Goal: Information Seeking & Learning: Learn about a topic

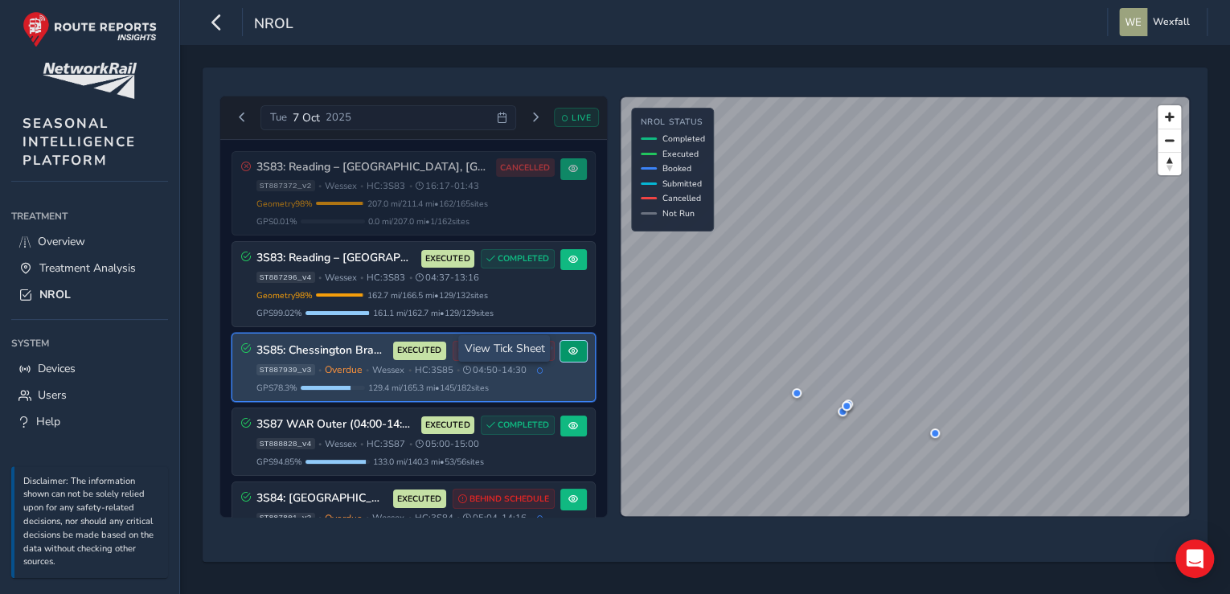
click at [570, 347] on span at bounding box center [574, 352] width 10 height 10
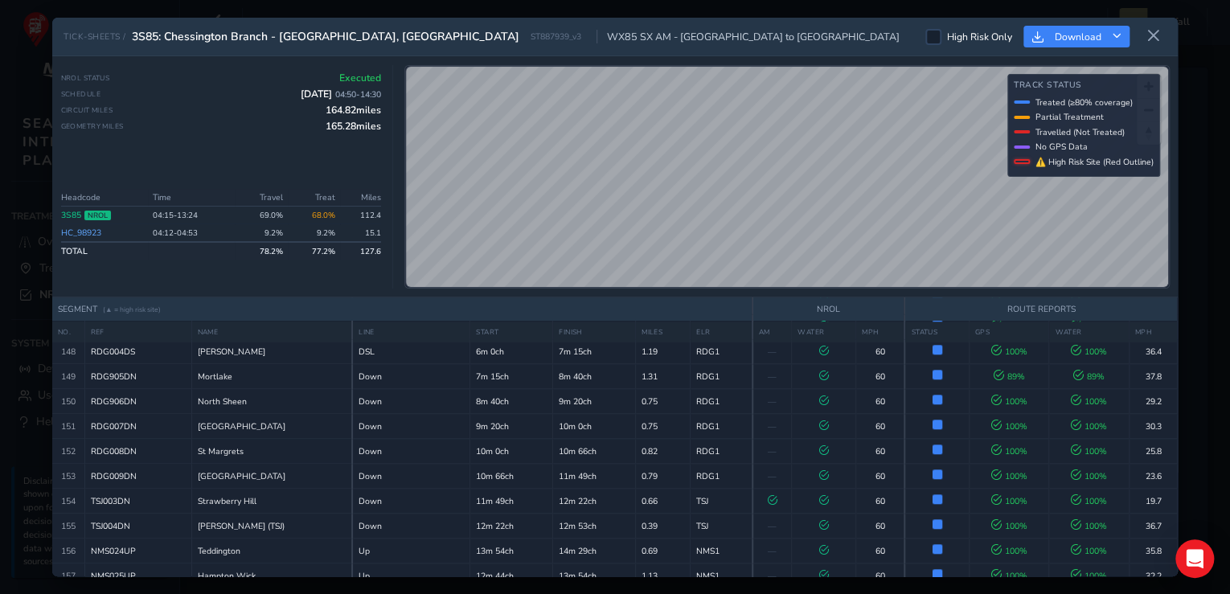
scroll to position [3880, 0]
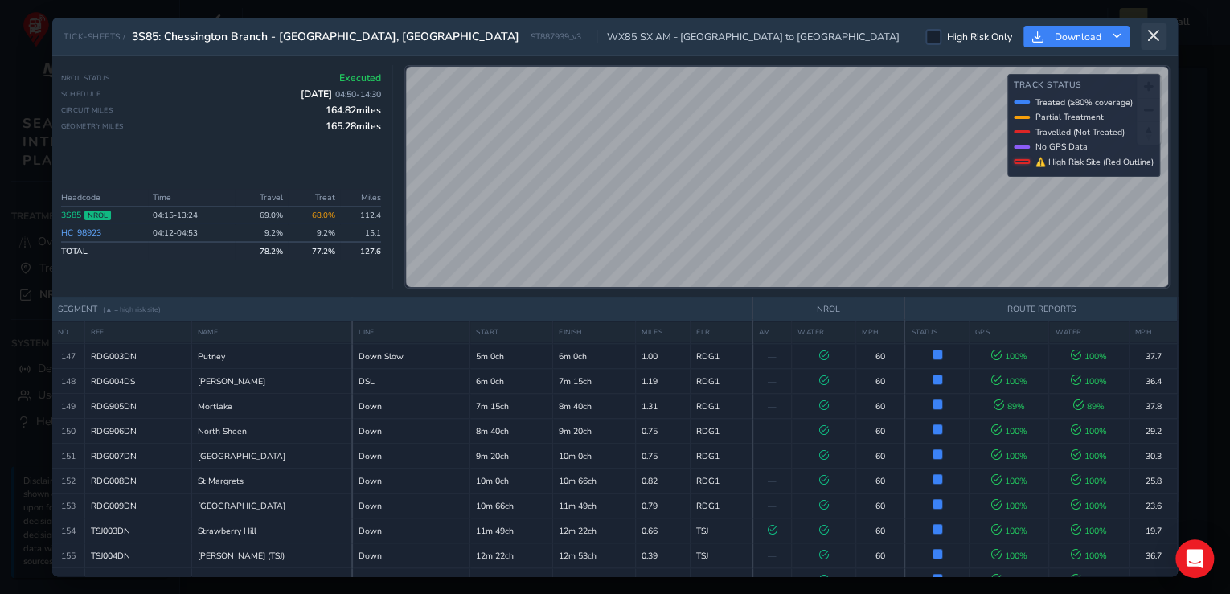
click at [1161, 33] on button at bounding box center [1154, 36] width 26 height 27
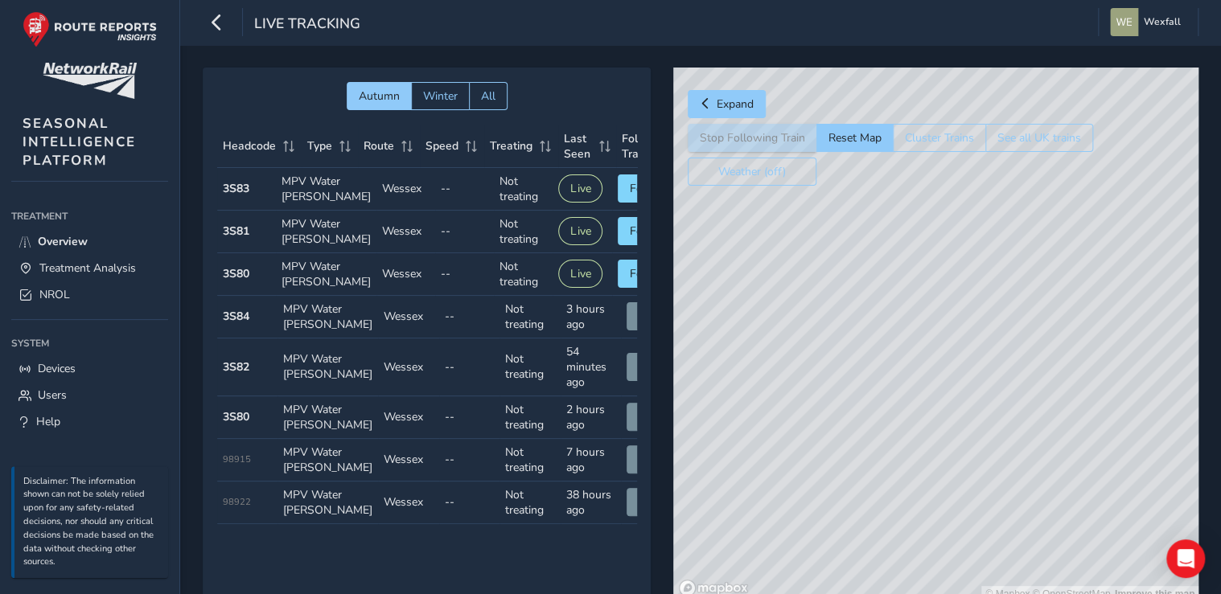
drag, startPoint x: 1012, startPoint y: 269, endPoint x: 1029, endPoint y: 384, distance: 115.5
click at [1029, 384] on div "© Mapbox © OpenStreetMap Improve this map" at bounding box center [935, 335] width 525 height 535
click at [982, 300] on div "© Mapbox © OpenStreetMap Improve this map" at bounding box center [935, 335] width 525 height 535
click at [745, 138] on button "Stop Following Train" at bounding box center [752, 138] width 129 height 28
click at [719, 106] on span "Expand" at bounding box center [734, 103] width 37 height 15
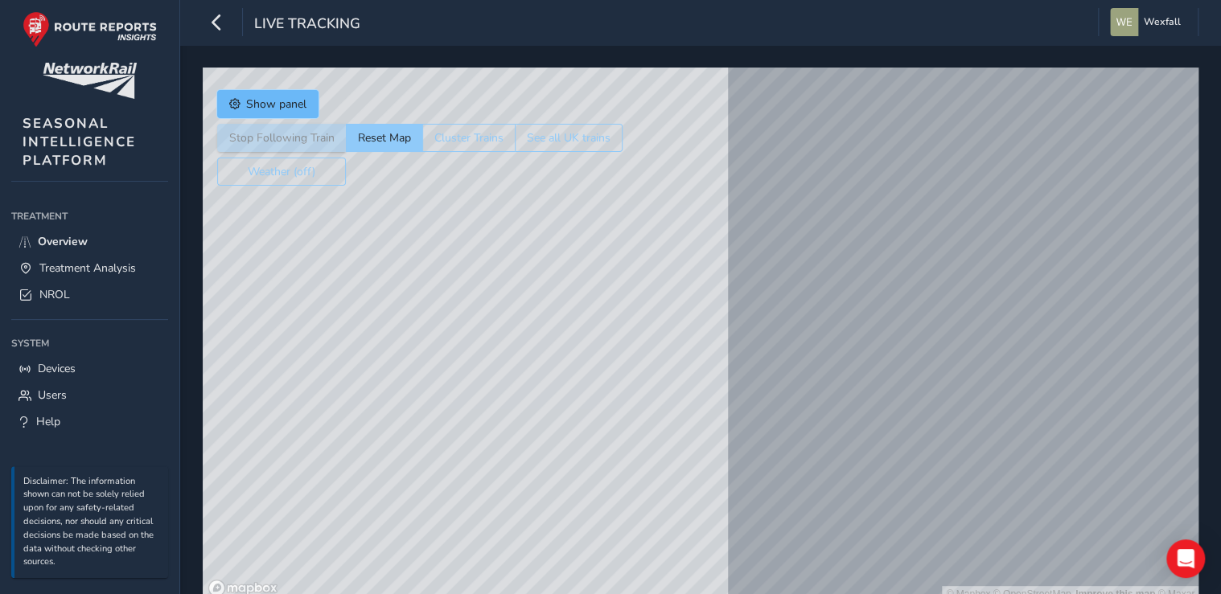
click at [268, 99] on span "Show panel" at bounding box center [276, 103] width 60 height 15
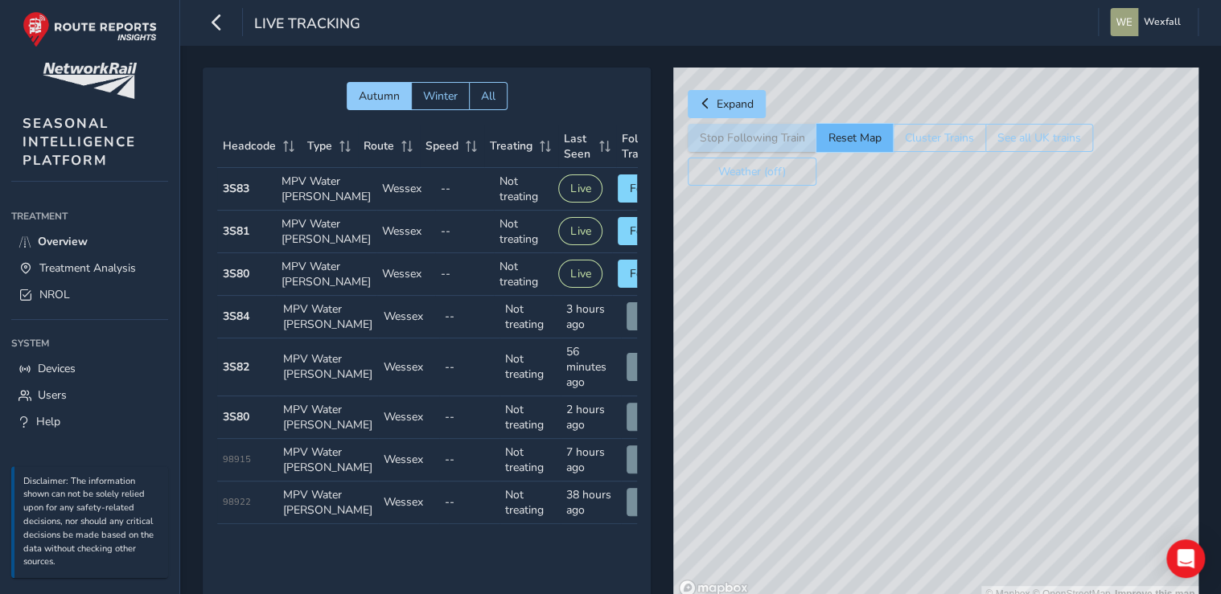
click at [849, 136] on button "Reset Map" at bounding box center [854, 138] width 76 height 28
drag, startPoint x: 731, startPoint y: 387, endPoint x: 906, endPoint y: 352, distance: 178.7
click at [906, 352] on div "© Mapbox © OpenStreetMap Improve this map" at bounding box center [935, 335] width 525 height 535
drag, startPoint x: 991, startPoint y: 280, endPoint x: 926, endPoint y: 392, distance: 129.0
click at [924, 405] on div "© Mapbox © OpenStreetMap Improve this map" at bounding box center [935, 335] width 525 height 535
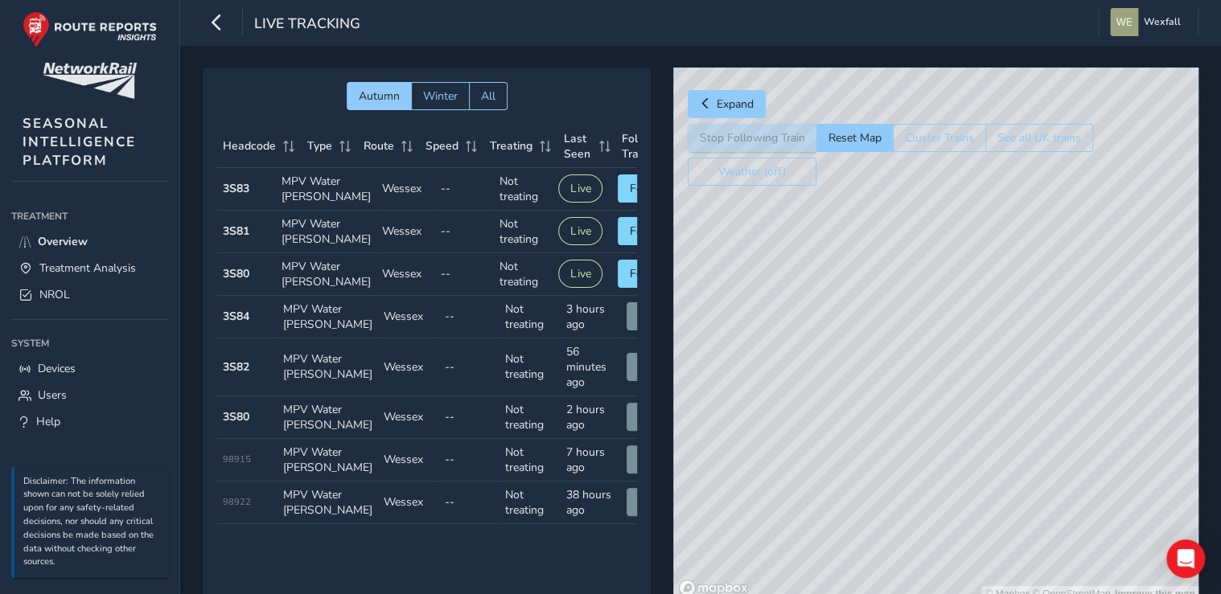
drag, startPoint x: 1123, startPoint y: 457, endPoint x: 804, endPoint y: 519, distance: 324.4
click at [804, 519] on div "© Mapbox © OpenStreetMap Improve this map" at bounding box center [935, 335] width 525 height 535
drag, startPoint x: 807, startPoint y: 488, endPoint x: 921, endPoint y: 499, distance: 114.7
click at [921, 499] on div "© Mapbox © OpenStreetMap Improve this map" at bounding box center [935, 335] width 525 height 535
drag, startPoint x: 934, startPoint y: 482, endPoint x: 1029, endPoint y: 435, distance: 105.7
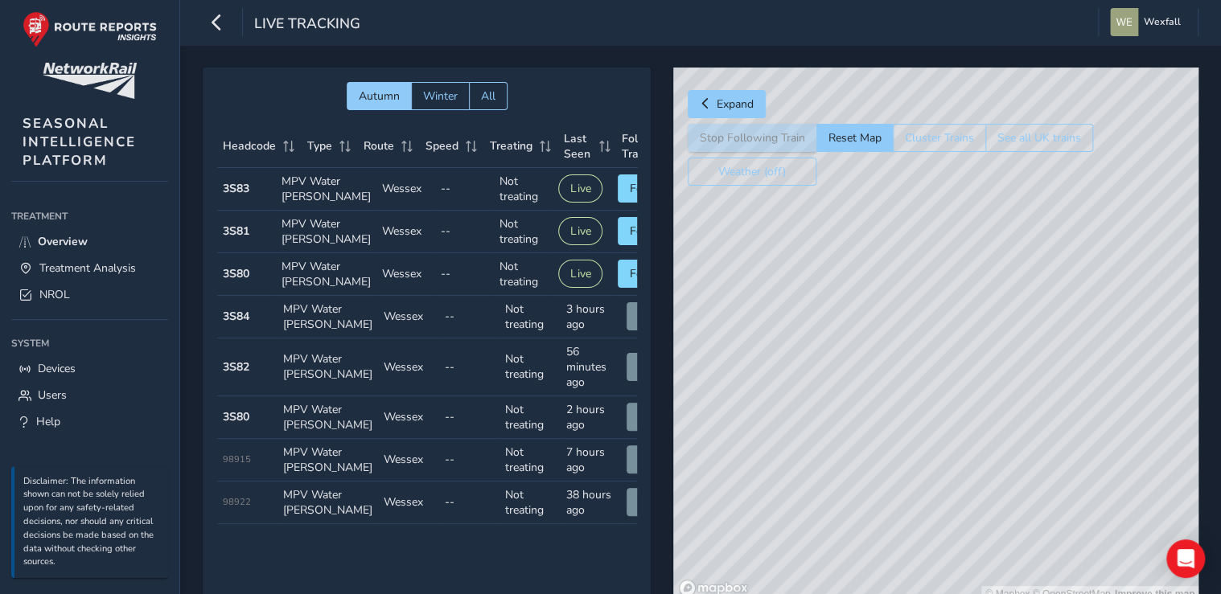
click at [1029, 435] on div "© Mapbox © OpenStreetMap Improve this map" at bounding box center [935, 335] width 525 height 535
drag, startPoint x: 928, startPoint y: 490, endPoint x: 1042, endPoint y: 371, distance: 164.3
click at [1042, 371] on div "© Mapbox © OpenStreetMap Improve this map" at bounding box center [935, 335] width 525 height 535
drag, startPoint x: 1043, startPoint y: 377, endPoint x: 1049, endPoint y: 346, distance: 31.9
click at [1049, 346] on div "© Mapbox © OpenStreetMap Improve this map" at bounding box center [935, 335] width 525 height 535
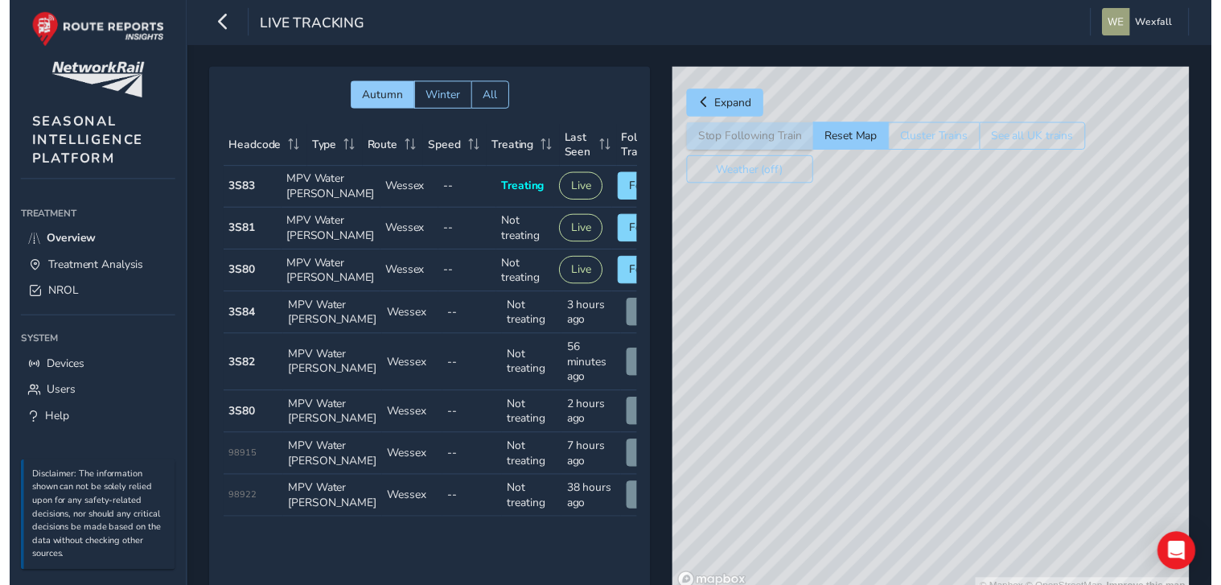
scroll to position [0, 51]
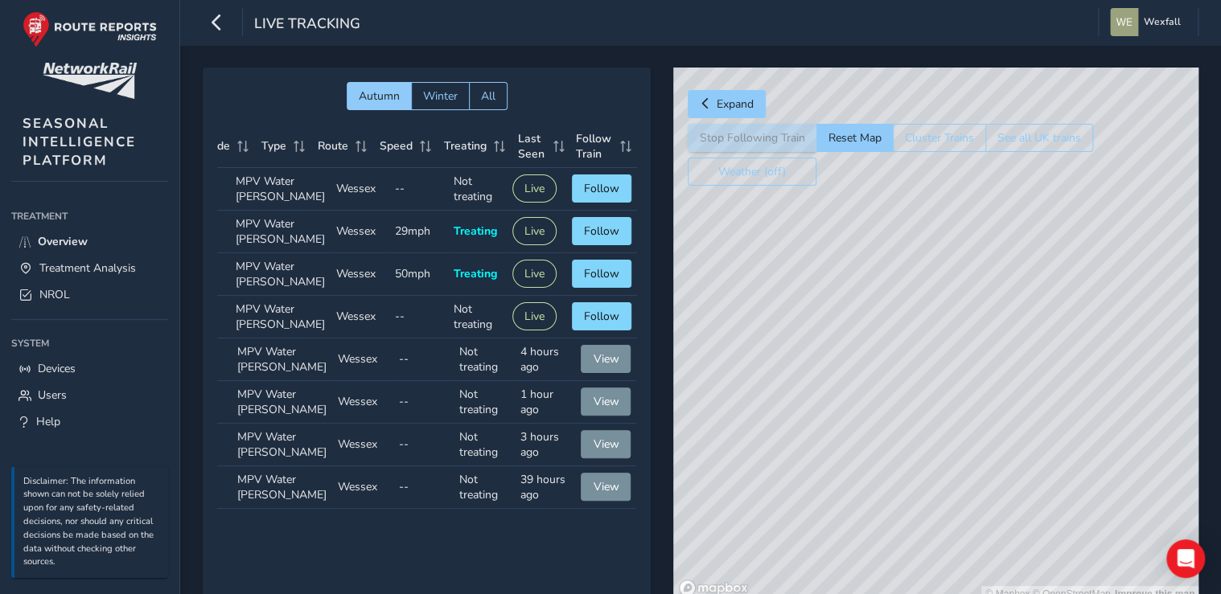
drag, startPoint x: 822, startPoint y: 354, endPoint x: 811, endPoint y: 356, distance: 11.5
click at [811, 356] on div "© Mapbox © OpenStreetMap Improve this map" at bounding box center [935, 335] width 525 height 535
click at [70, 285] on link "NROL" at bounding box center [89, 294] width 157 height 27
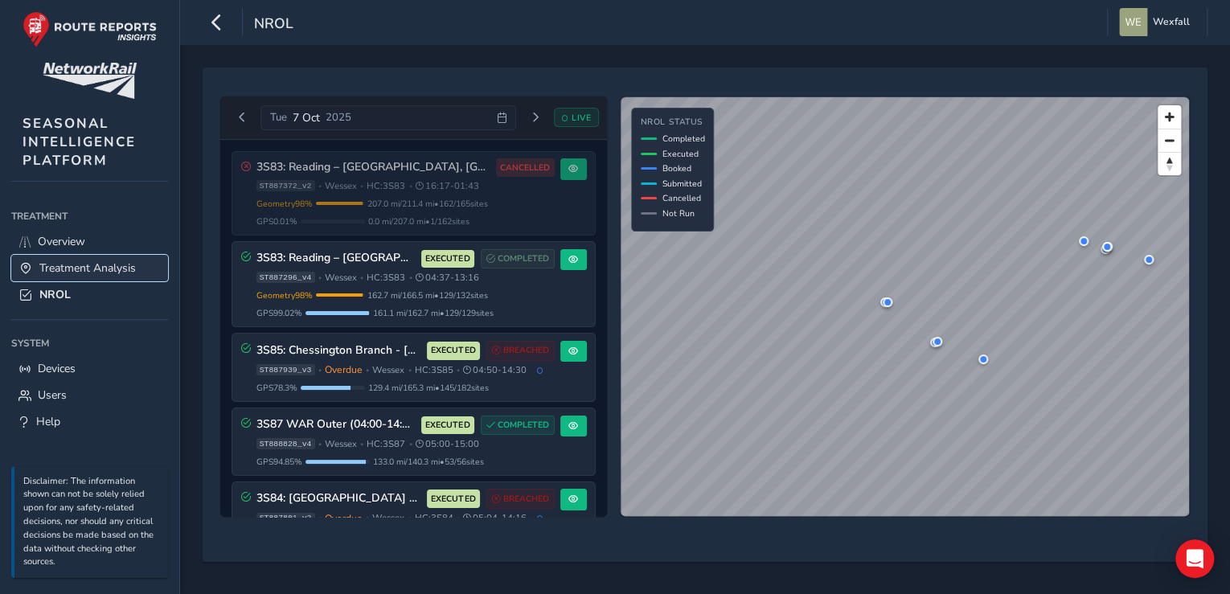
click at [102, 261] on span "Treatment Analysis" at bounding box center [87, 268] width 96 height 15
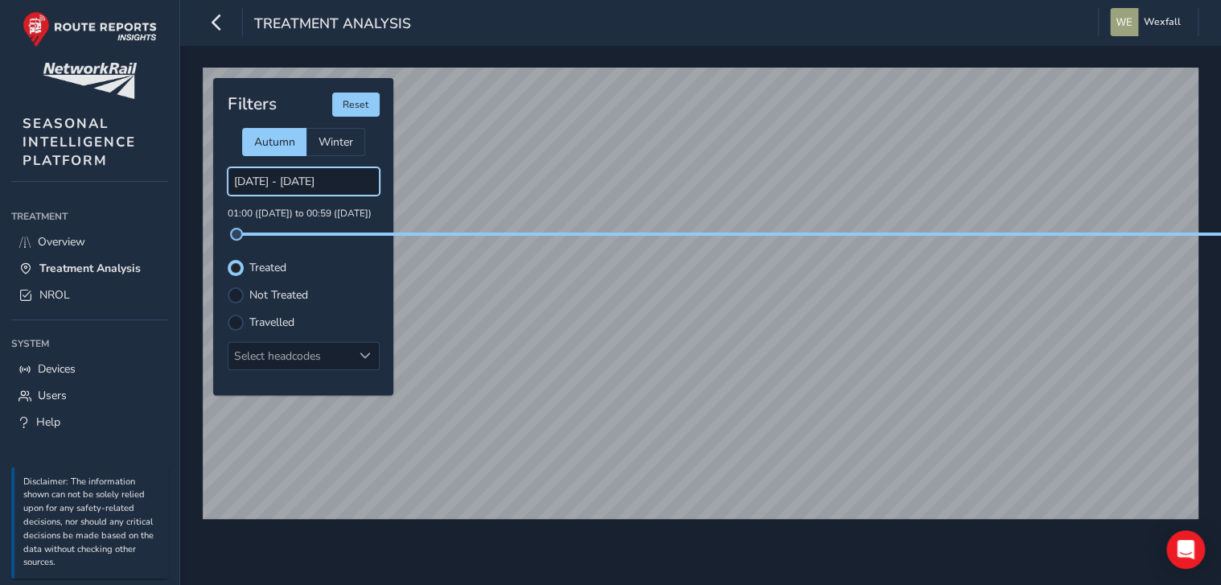
click at [340, 188] on input "[DATE] - [DATE]" at bounding box center [304, 181] width 152 height 28
click at [341, 187] on input "[DATE] - [DATE]" at bounding box center [304, 181] width 152 height 28
click at [280, 179] on input "[DATE] - [DATE]" at bounding box center [304, 181] width 152 height 28
click at [309, 179] on input "[DATE] - [DATE]" at bounding box center [304, 181] width 152 height 28
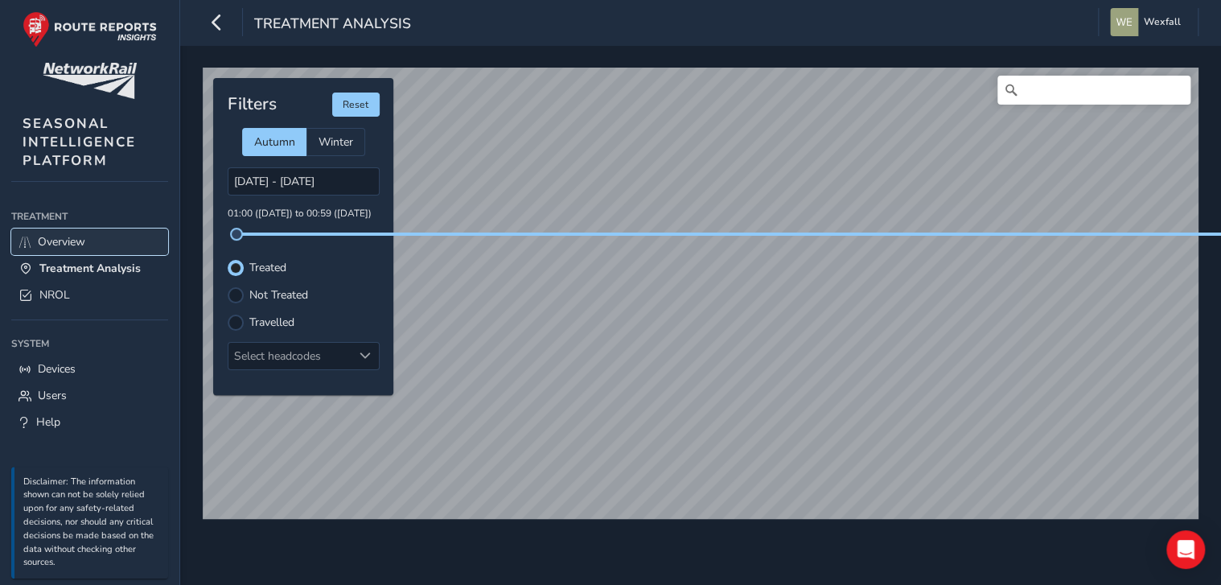
click at [71, 240] on span "Overview" at bounding box center [61, 241] width 47 height 15
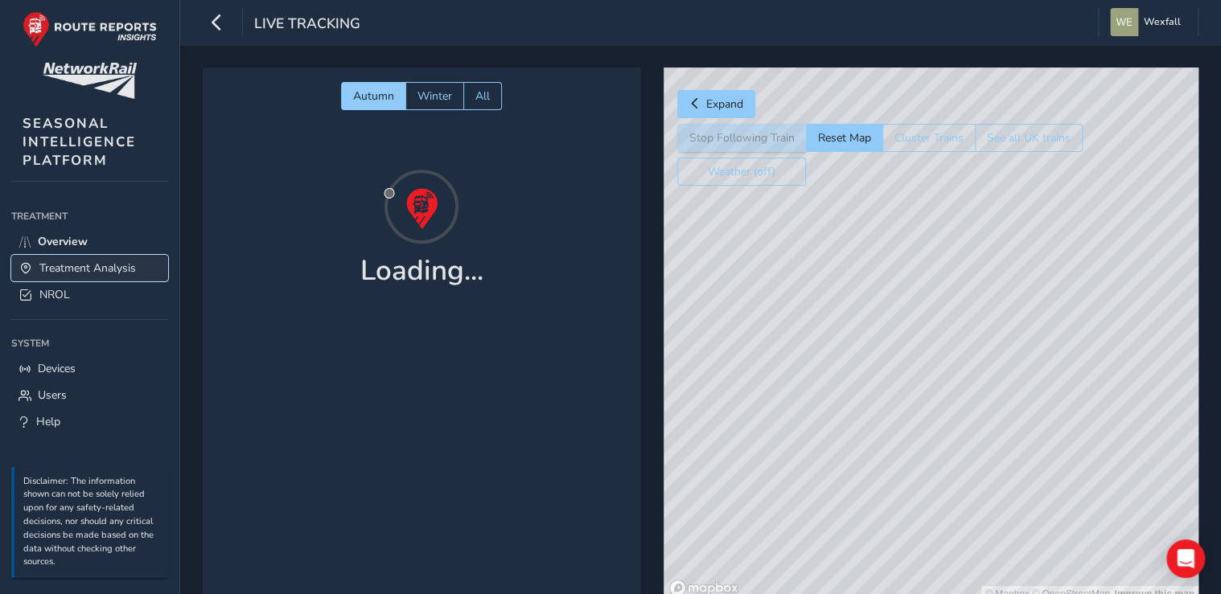
click at [76, 255] on link "Treatment Analysis" at bounding box center [89, 268] width 157 height 27
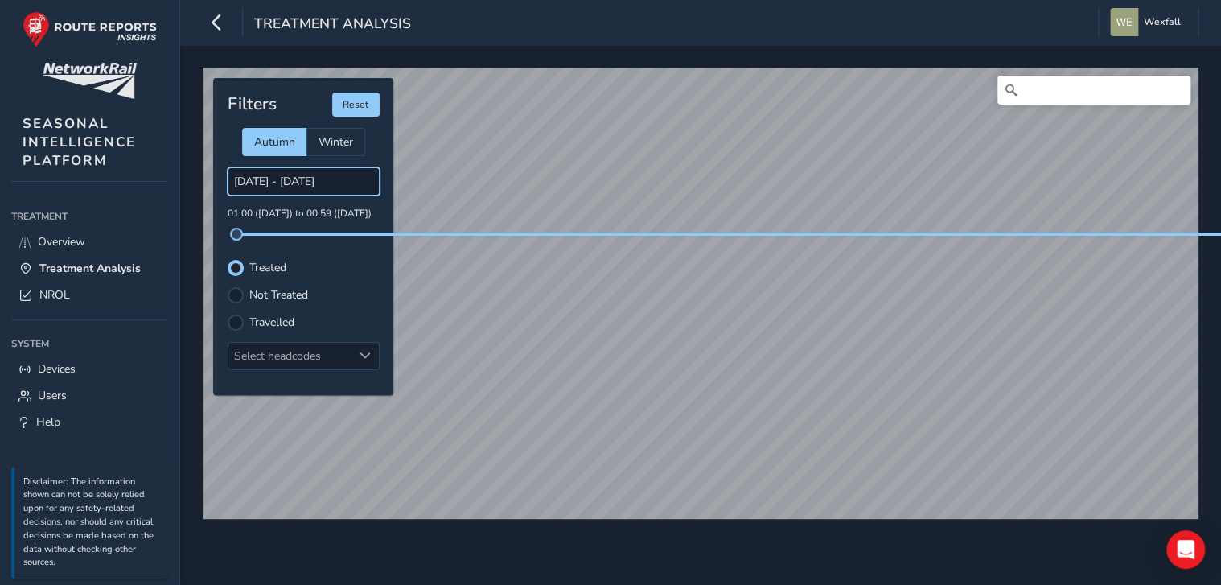
click at [346, 174] on input "[DATE] - [DATE]" at bounding box center [304, 181] width 152 height 28
click at [344, 183] on input "[DATE] - [DATE]" at bounding box center [304, 181] width 152 height 28
click at [326, 183] on input "[DATE] - [DATE]" at bounding box center [304, 181] width 152 height 28
click at [271, 183] on input "[DATE] - [DATE]" at bounding box center [304, 181] width 152 height 28
click at [347, 309] on div "Filters Reset Autumn Winter [DATE] - [DATE] 01:00 ([DATE]) to 00:59 ([DATE]) Tr…" at bounding box center [303, 236] width 180 height 317
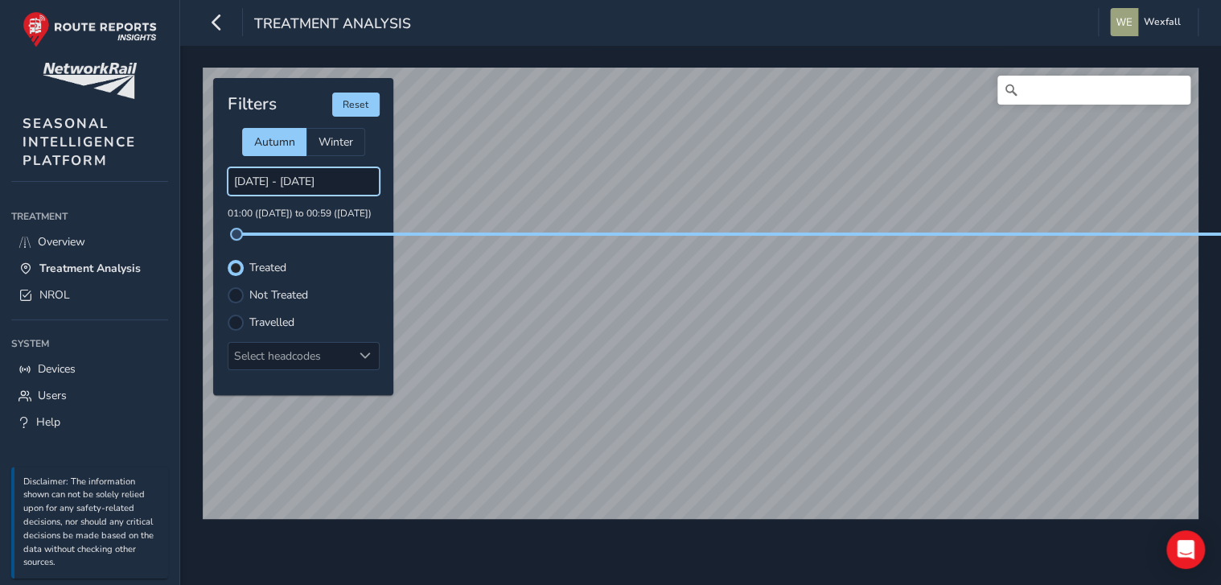
click at [323, 183] on input "[DATE] - [DATE]" at bounding box center [304, 181] width 152 height 28
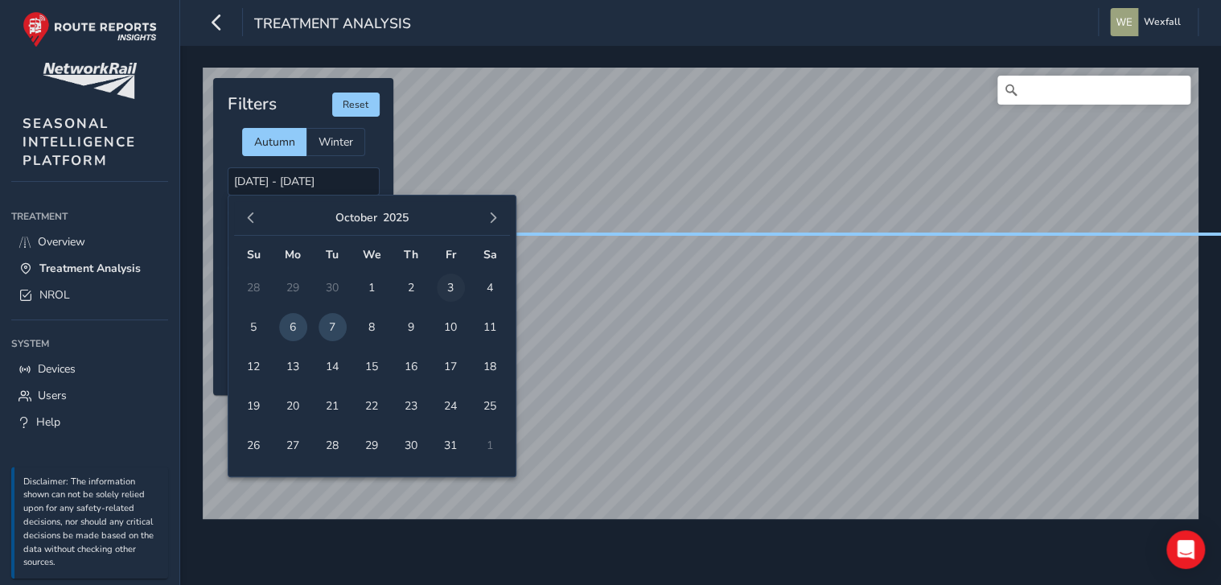
click at [445, 289] on span "3" at bounding box center [451, 287] width 28 height 28
click at [331, 325] on span "7" at bounding box center [332, 327] width 28 height 28
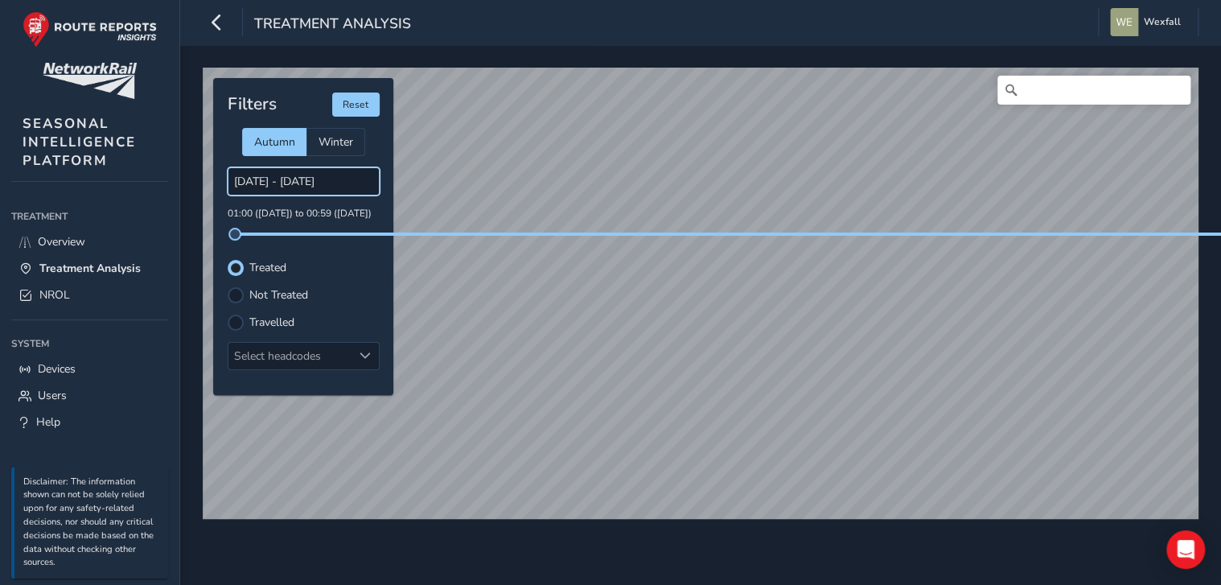
click at [325, 179] on input "[DATE] - [DATE]" at bounding box center [304, 181] width 152 height 28
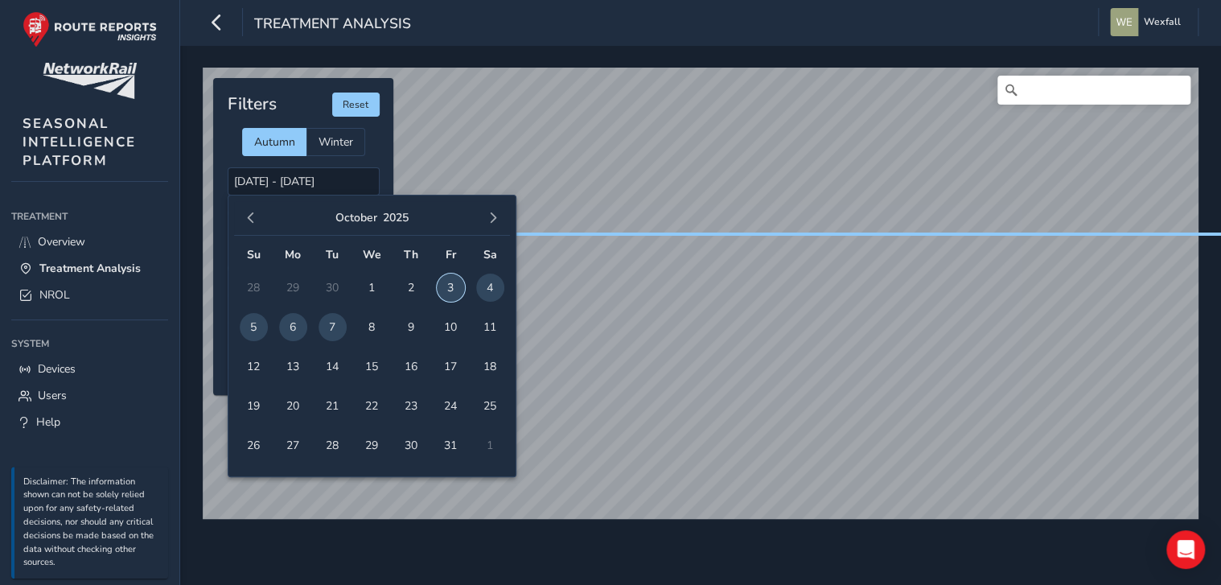
click at [451, 288] on span "3" at bounding box center [451, 287] width 28 height 28
click at [339, 318] on span "7" at bounding box center [332, 327] width 28 height 28
click at [325, 183] on input "[DATE] - [DATE]" at bounding box center [304, 181] width 152 height 28
click at [479, 290] on span "4" at bounding box center [490, 287] width 28 height 28
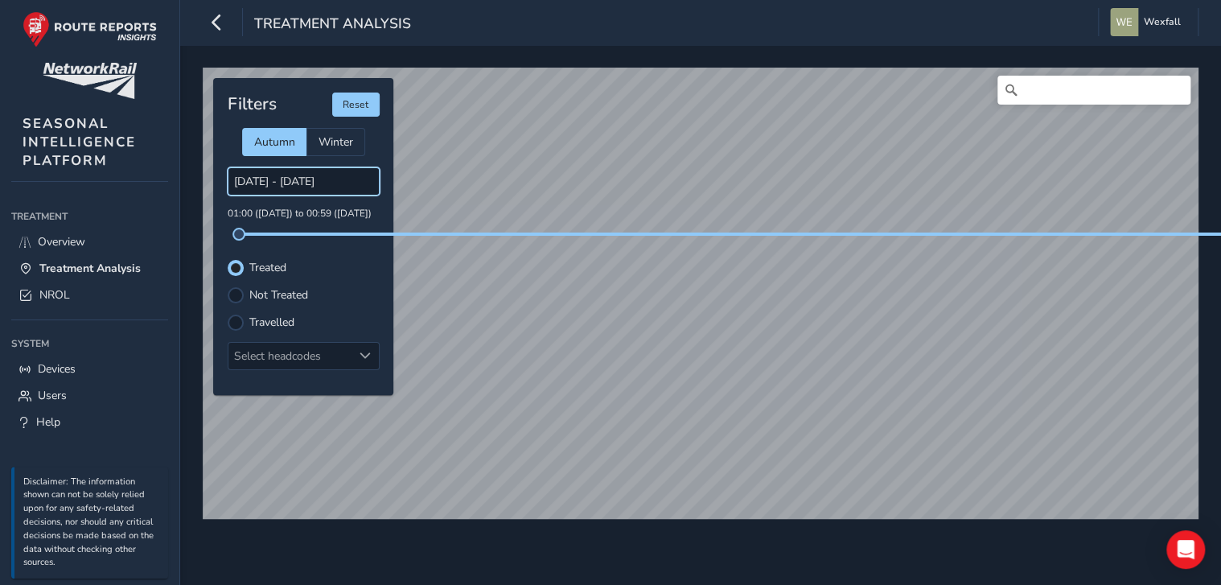
click at [340, 181] on input "[DATE] - [DATE]" at bounding box center [304, 181] width 152 height 28
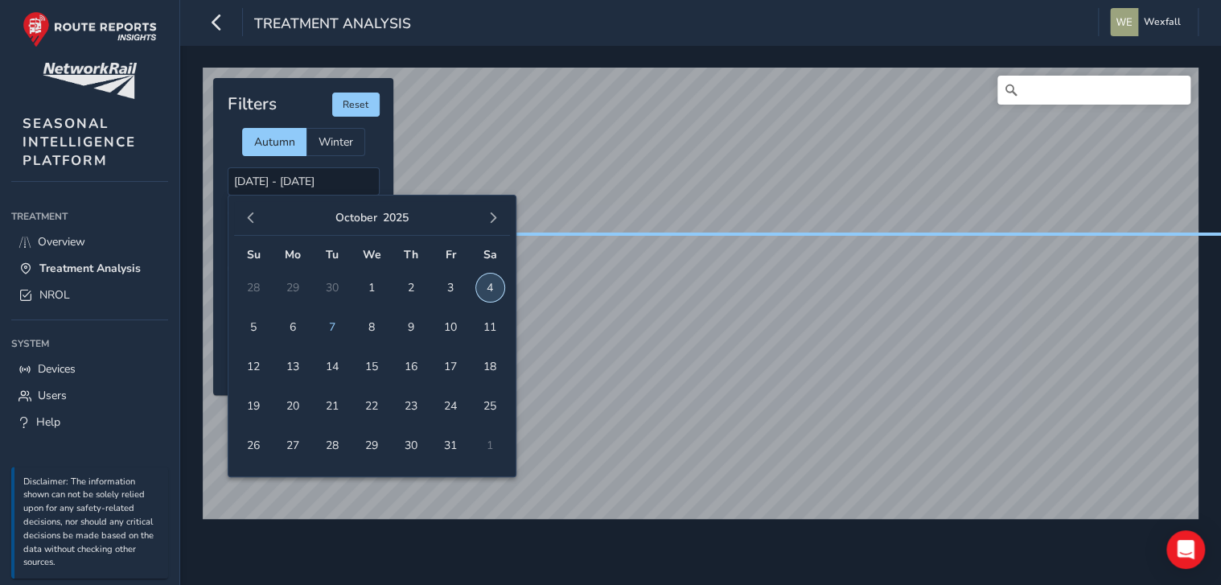
click at [486, 282] on span "4" at bounding box center [490, 287] width 28 height 28
click at [333, 318] on span "7" at bounding box center [332, 327] width 28 height 28
type input "[DATE] - [DATE]"
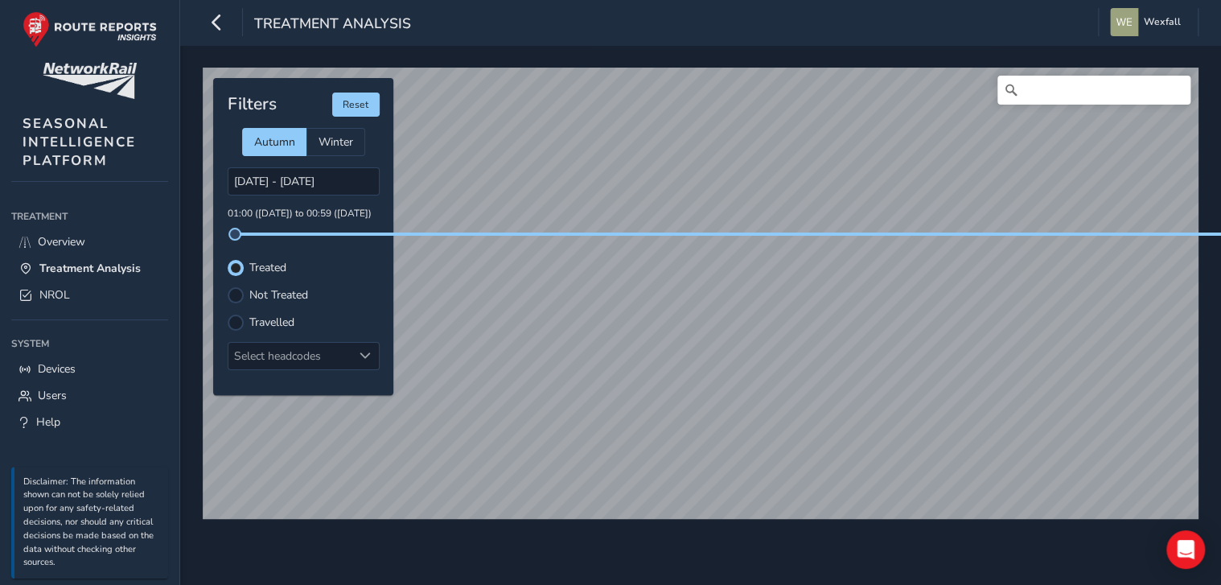
click at [696, 56] on div "© Mapbox © OpenStreetMap Improve this map Filters Reset Autumn Winter [DATE] - …" at bounding box center [700, 315] width 1041 height 540
click at [653, 234] on div "© Mapbox © OpenStreetMap Improve this map Filters Reset Autumn Winter [DATE] - …" at bounding box center [700, 286] width 1007 height 449
click at [817, 65] on div "© Mapbox © OpenStreetMap Improve this map" at bounding box center [700, 293] width 1007 height 462
click at [692, 48] on div "© Mapbox © OpenStreetMap Improve this map Filters Reset Autumn Winter [DATE] - …" at bounding box center [700, 315] width 1041 height 540
drag, startPoint x: 986, startPoint y: 233, endPoint x: 646, endPoint y: 529, distance: 450.2
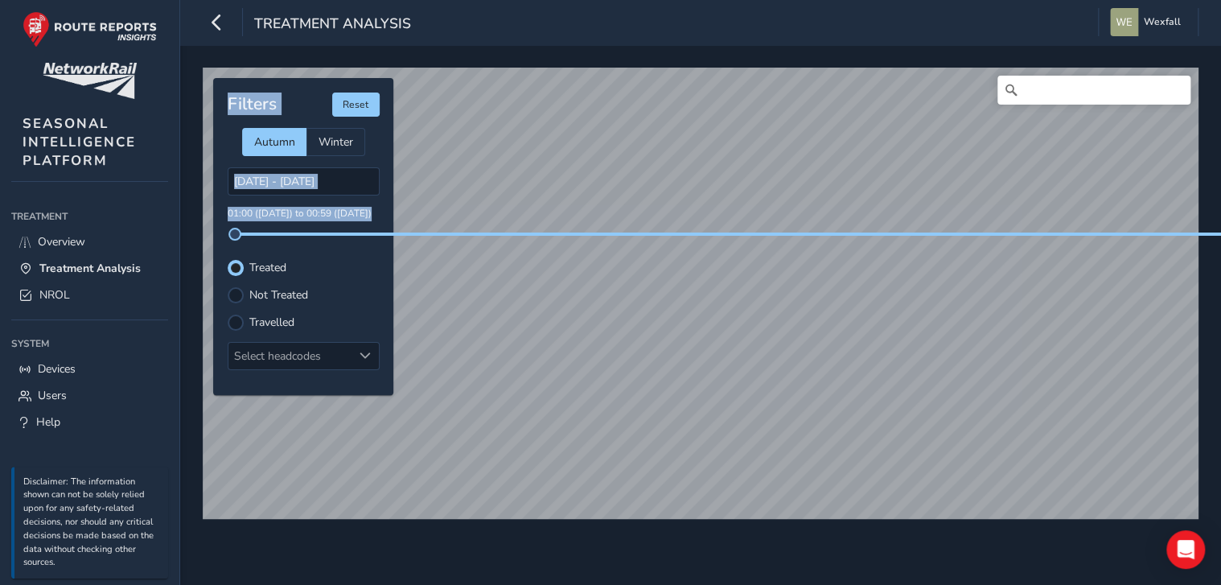
click at [646, 511] on div "© Mapbox © OpenStreetMap Improve this map Filters Reset Autumn Winter [DATE] - …" at bounding box center [700, 286] width 1007 height 449
click at [619, 544] on div "© Mapbox © OpenStreetMap Improve this map Filters Reset Autumn Winter [DATE] - …" at bounding box center [700, 315] width 1041 height 540
click at [737, 16] on div "Treatment Analysis Wexfall Colour Scheme: Dark Dim Light Logout © Mapbox © Open…" at bounding box center [700, 292] width 1041 height 585
click at [376, 131] on div "Autumn Winter" at bounding box center [304, 142] width 152 height 28
click at [737, 232] on div "© Mapbox © OpenStreetMap Improve this map Filters Reset Autumn Winter [DATE] - …" at bounding box center [700, 286] width 1007 height 449
